Goal: Transaction & Acquisition: Purchase product/service

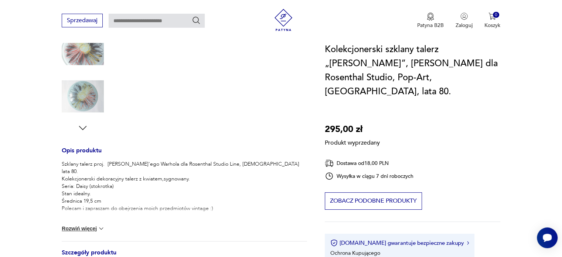
scroll to position [222, 0]
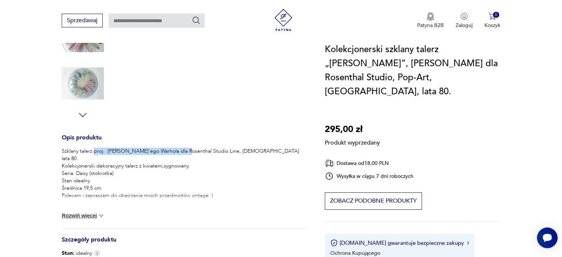
drag, startPoint x: 94, startPoint y: 145, endPoint x: 183, endPoint y: 146, distance: 89.5
click at [183, 148] on p "Szklany talerz proj. [PERSON_NAME]'ego Warhola dla Rosenthal Studio Line, [DEMO…" at bounding box center [185, 174] width 246 height 52
drag, startPoint x: 94, startPoint y: 143, endPoint x: 183, endPoint y: 145, distance: 89.9
click at [183, 148] on p "Szklany talerz proj. [PERSON_NAME]'ego Warhola dla Rosenthal Studio Line, [DEMO…" at bounding box center [185, 174] width 246 height 52
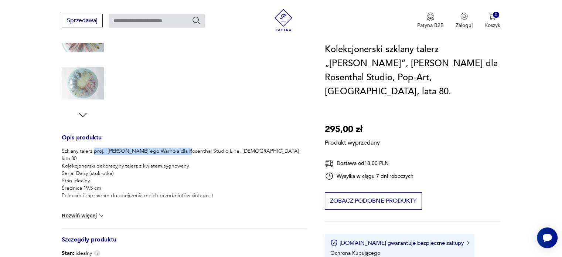
copy p "proj. [PERSON_NAME]'ego [PERSON_NAME] dla [PERSON_NAME]"
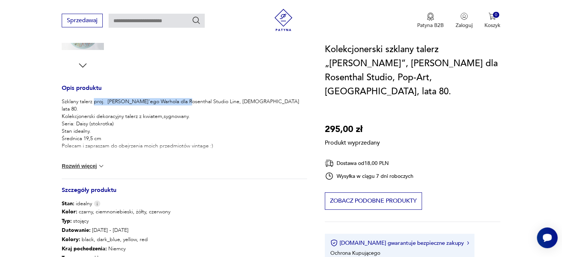
scroll to position [259, 0]
